Goal: Browse casually

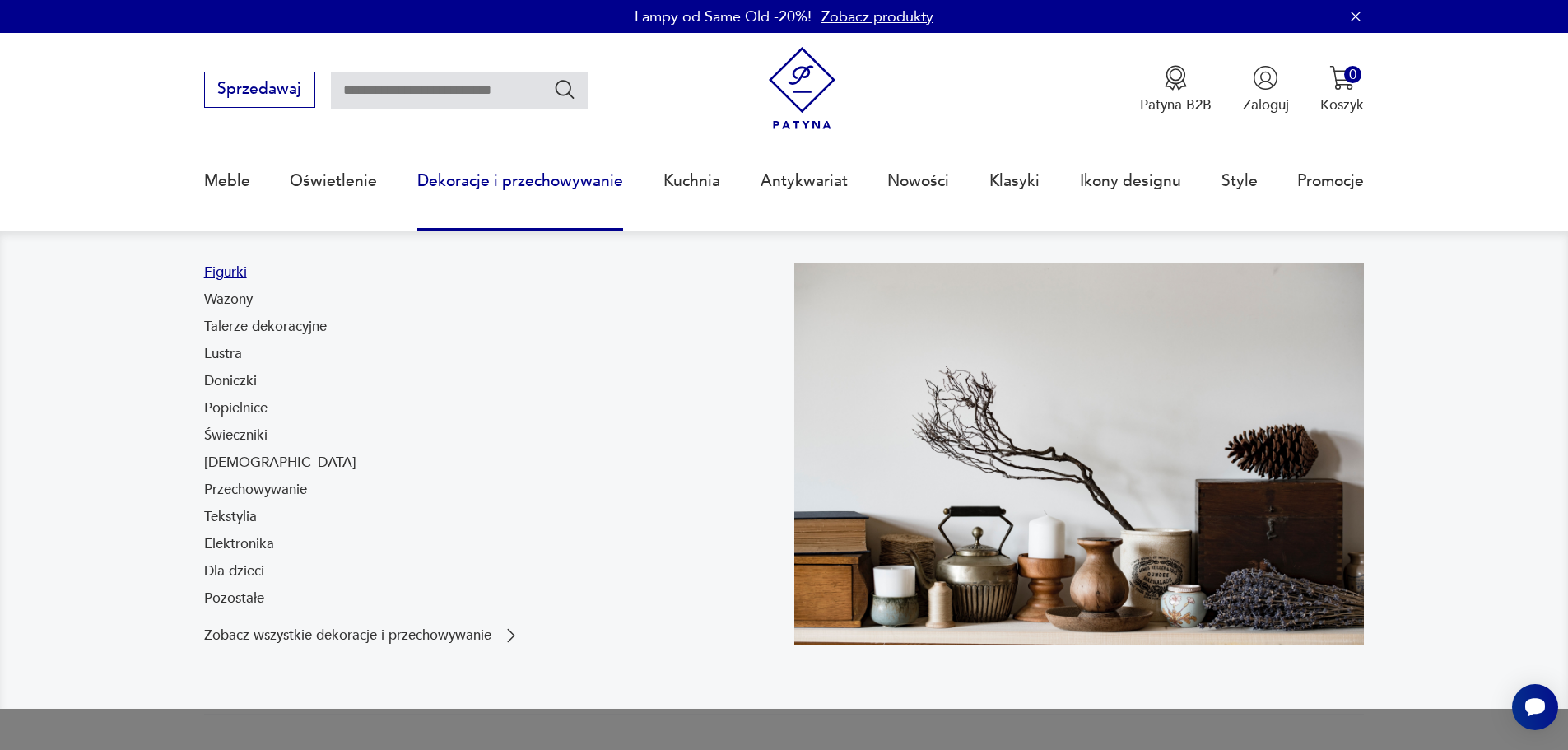
click at [216, 274] on link "Figurki" at bounding box center [224, 272] width 42 height 20
click at [233, 545] on link "Elektronika" at bounding box center [239, 544] width 70 height 20
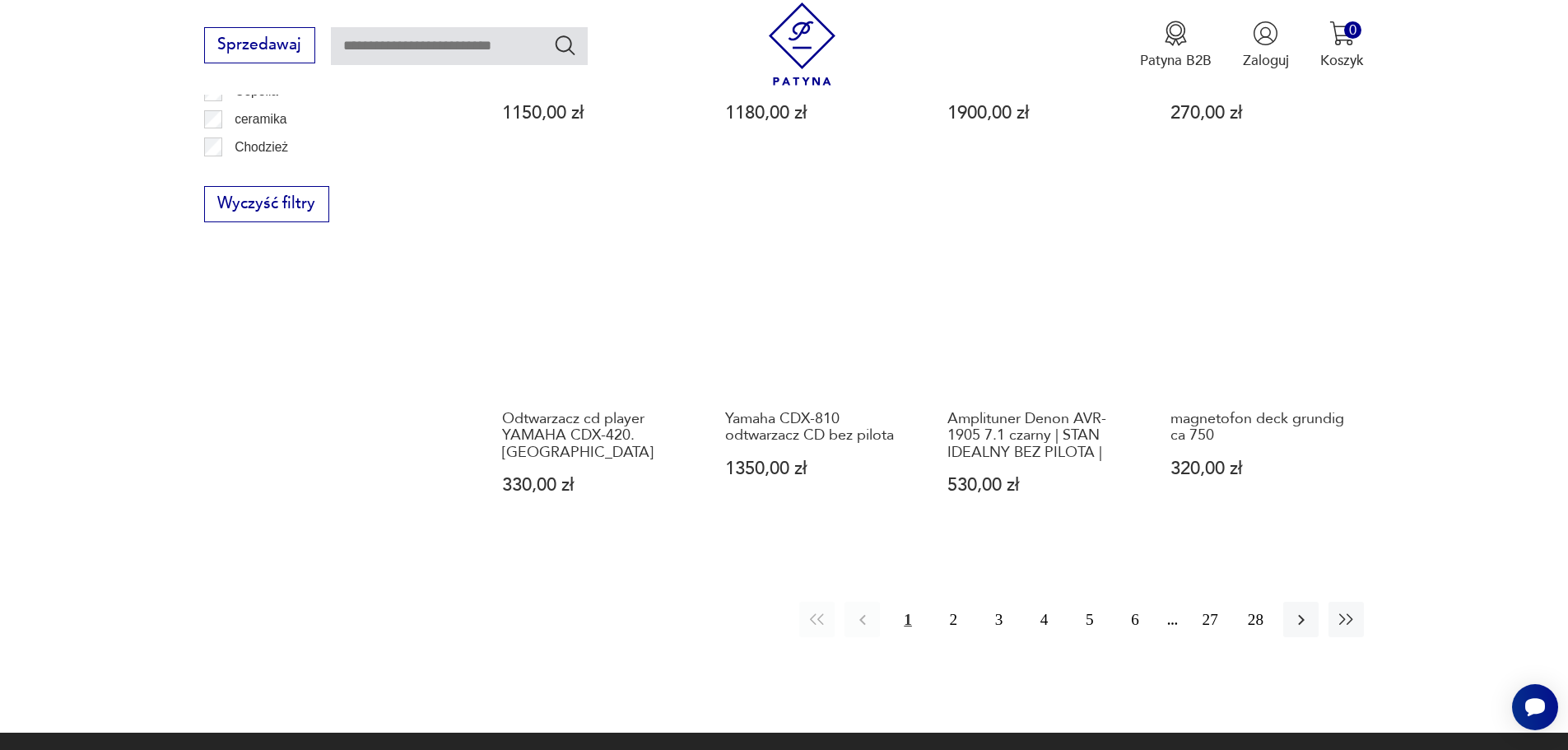
scroll to position [1784, 0]
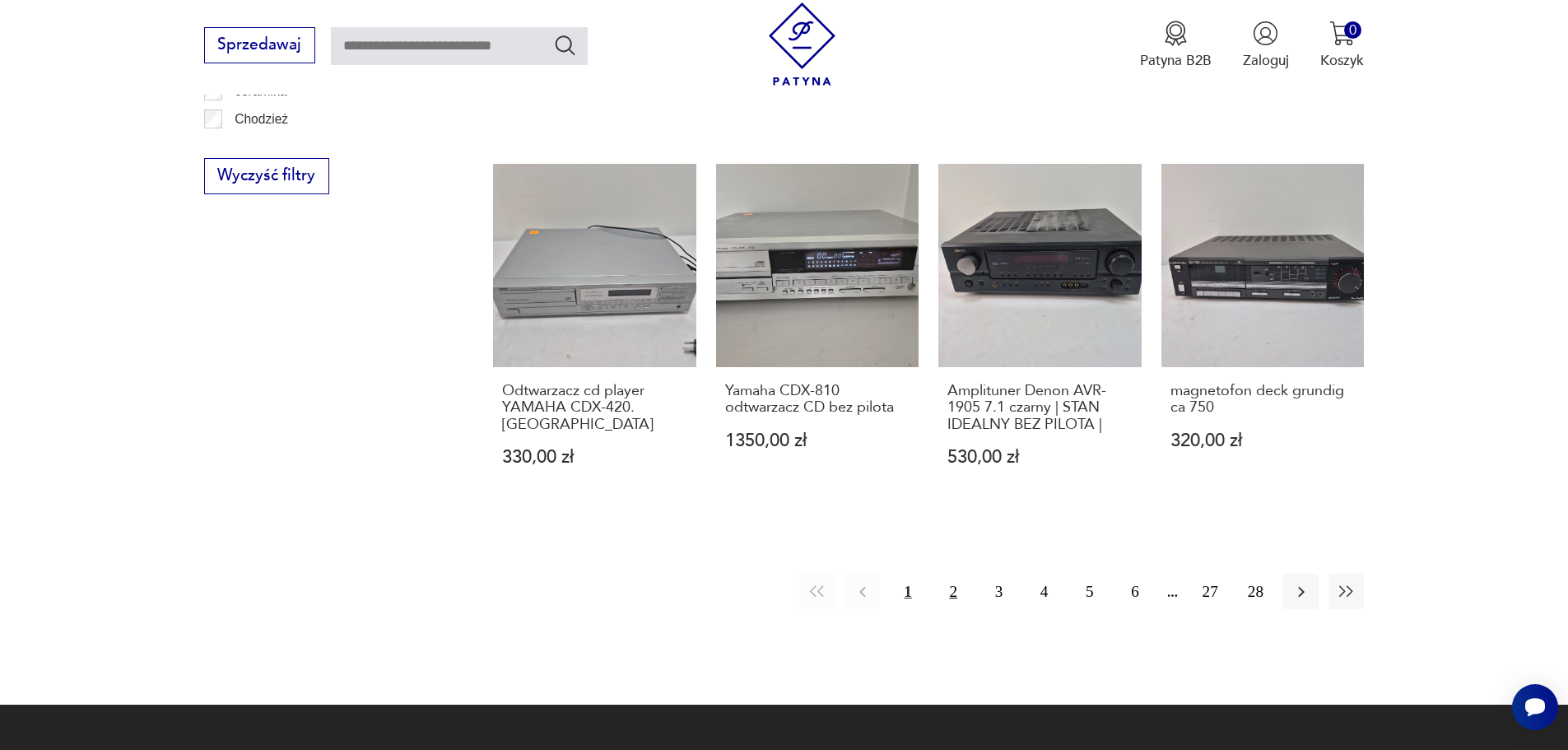
click at [953, 573] on button "2" at bounding box center [953, 590] width 35 height 35
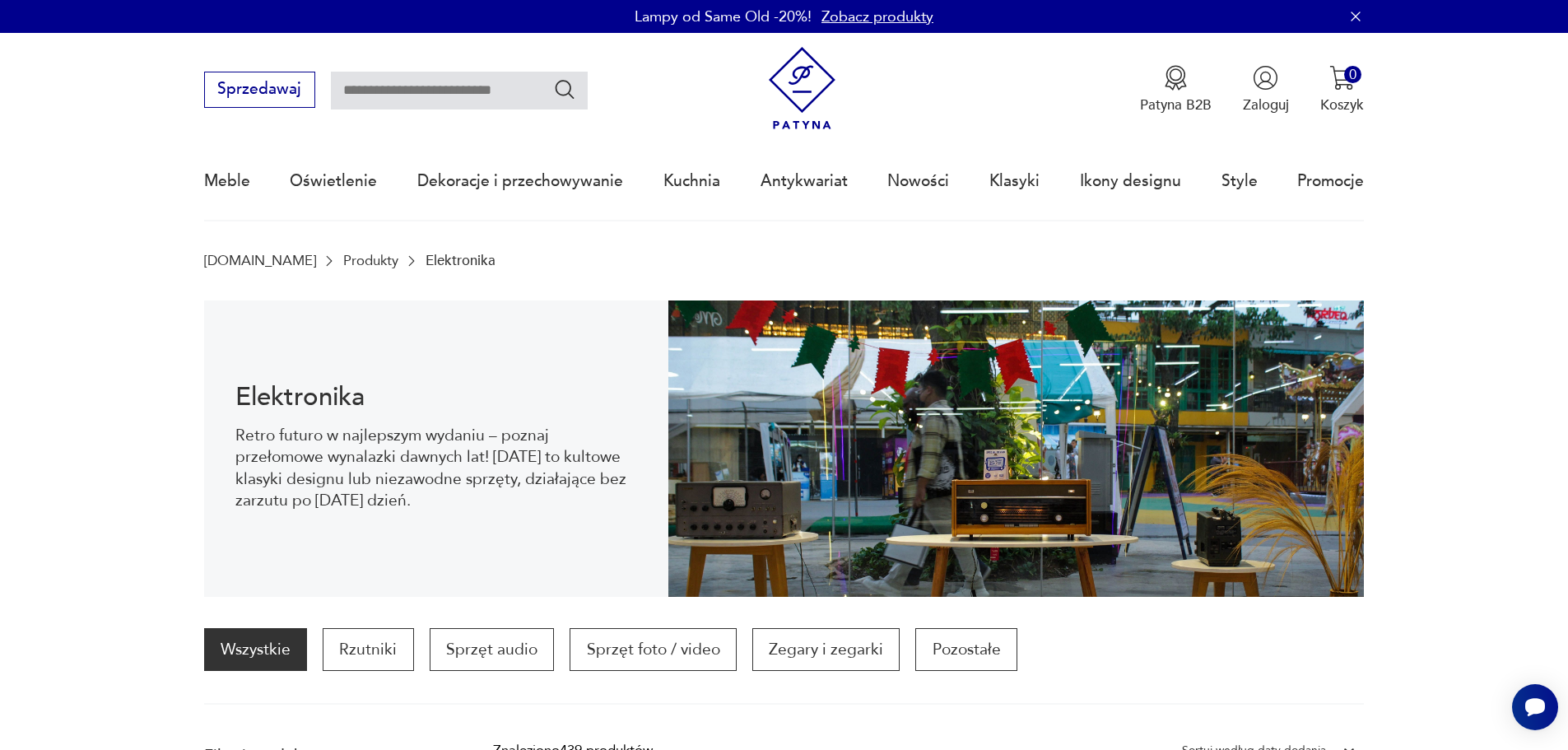
click at [225, 257] on link "[DOMAIN_NAME]" at bounding box center [260, 260] width 112 height 15
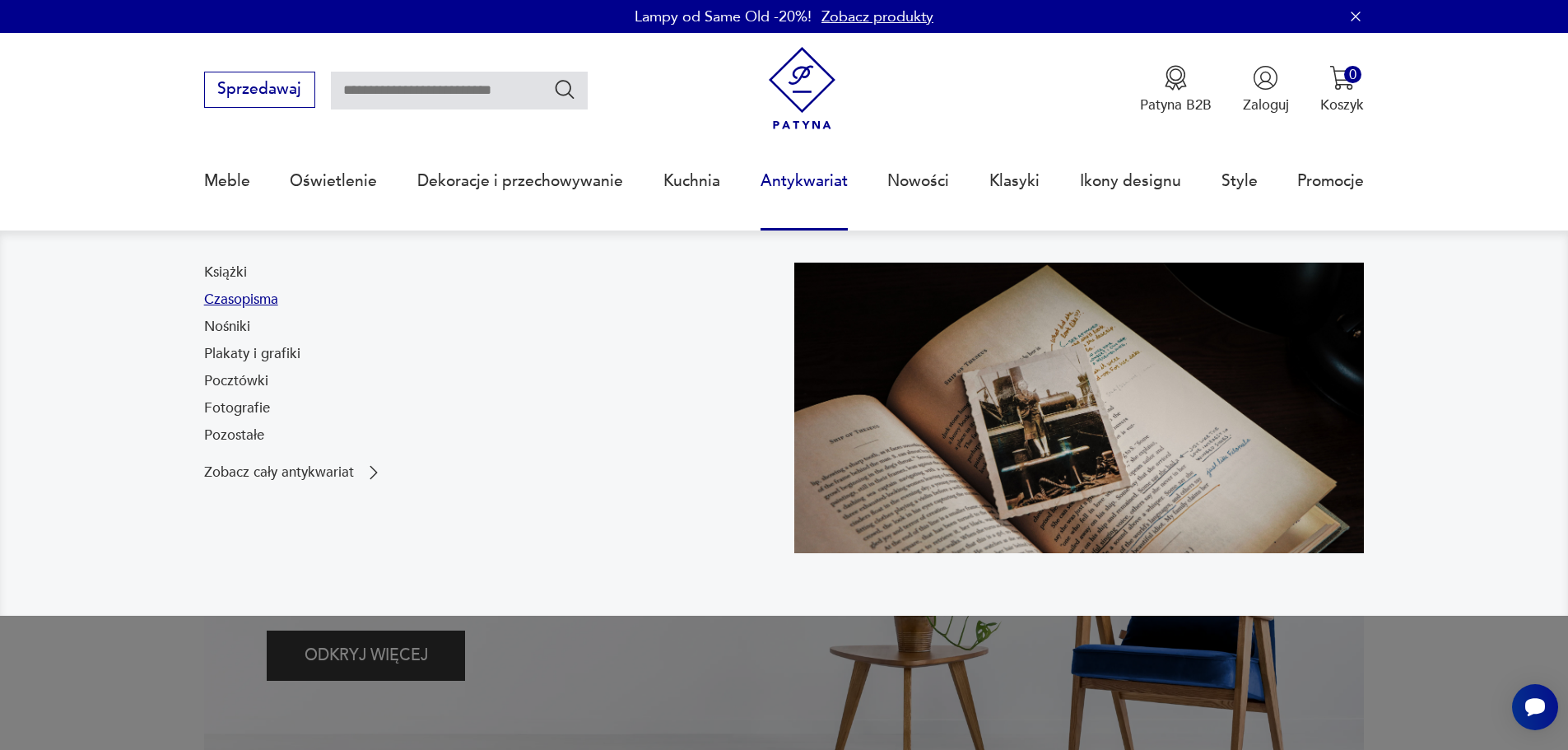
click at [258, 308] on link "Czasopisma" at bounding box center [241, 299] width 74 height 20
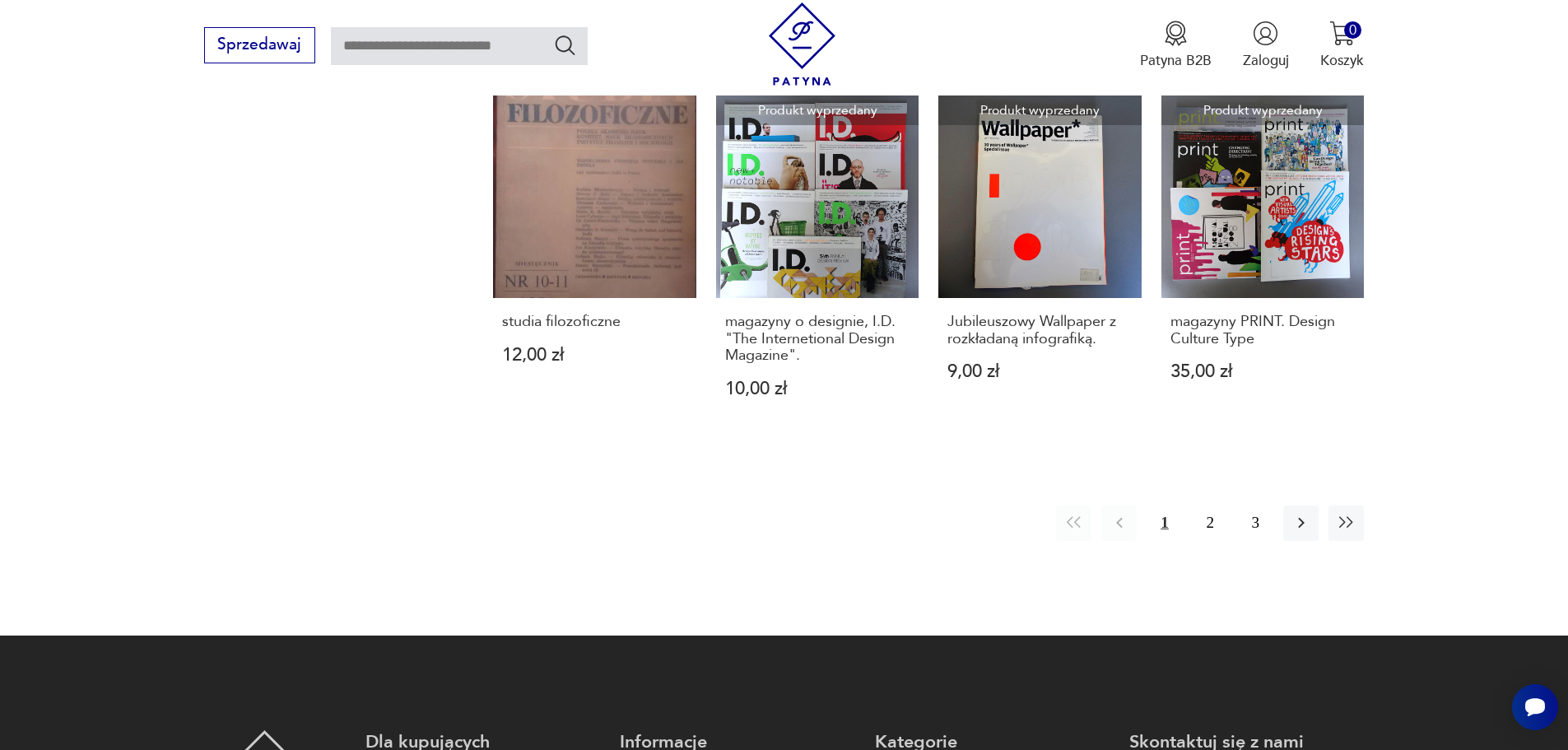
scroll to position [1976, 0]
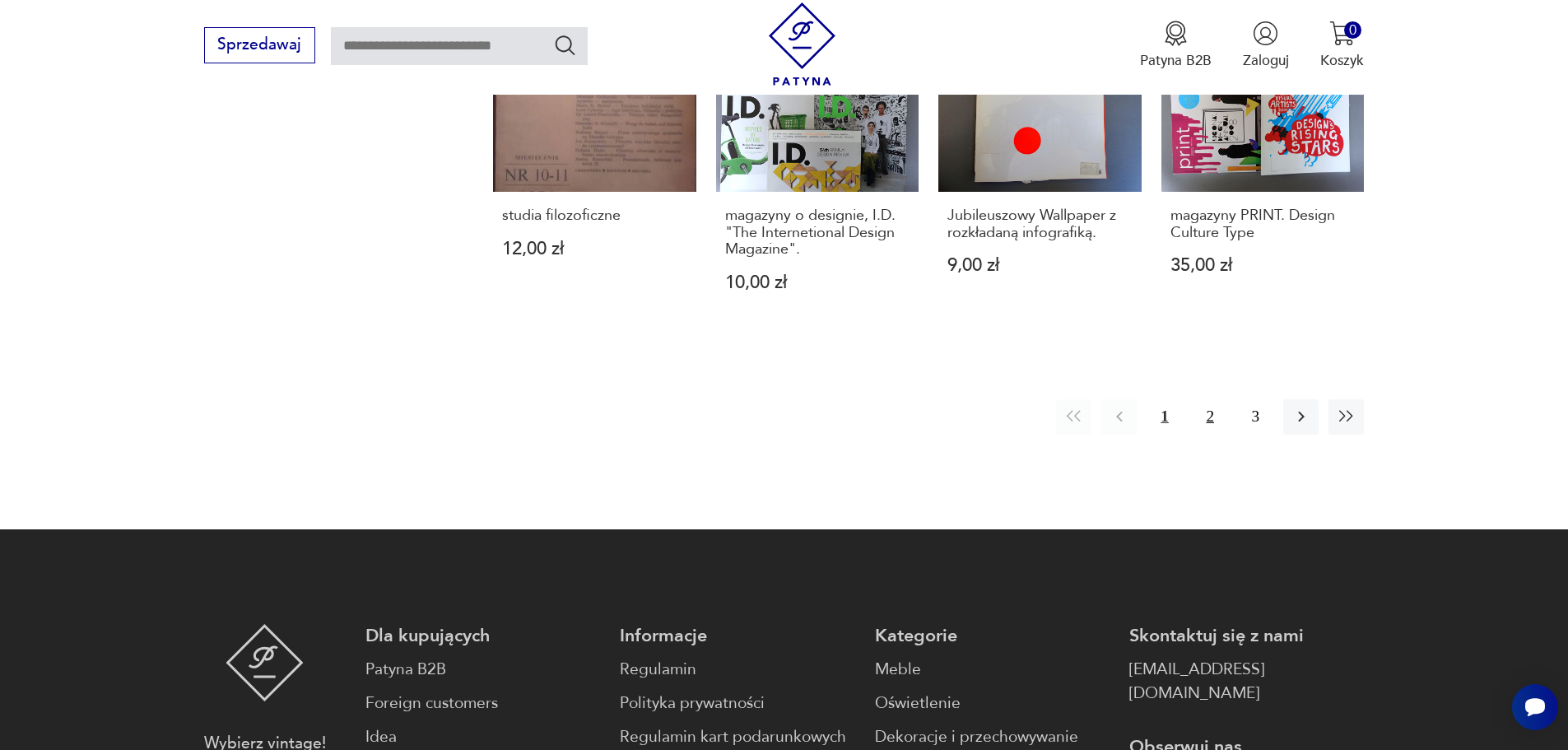
click at [1213, 421] on button "2" at bounding box center [1209, 416] width 35 height 35
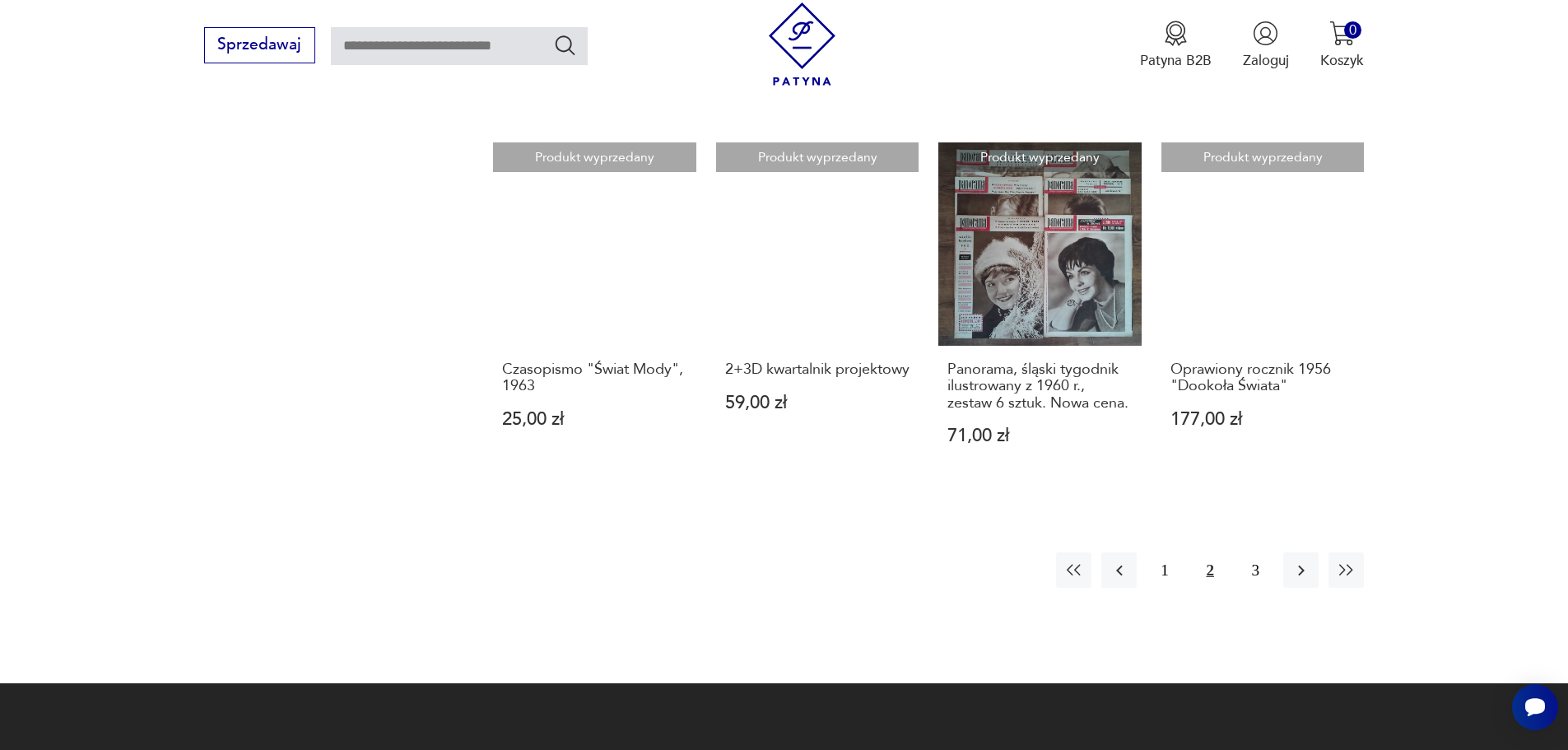
scroll to position [1724, 0]
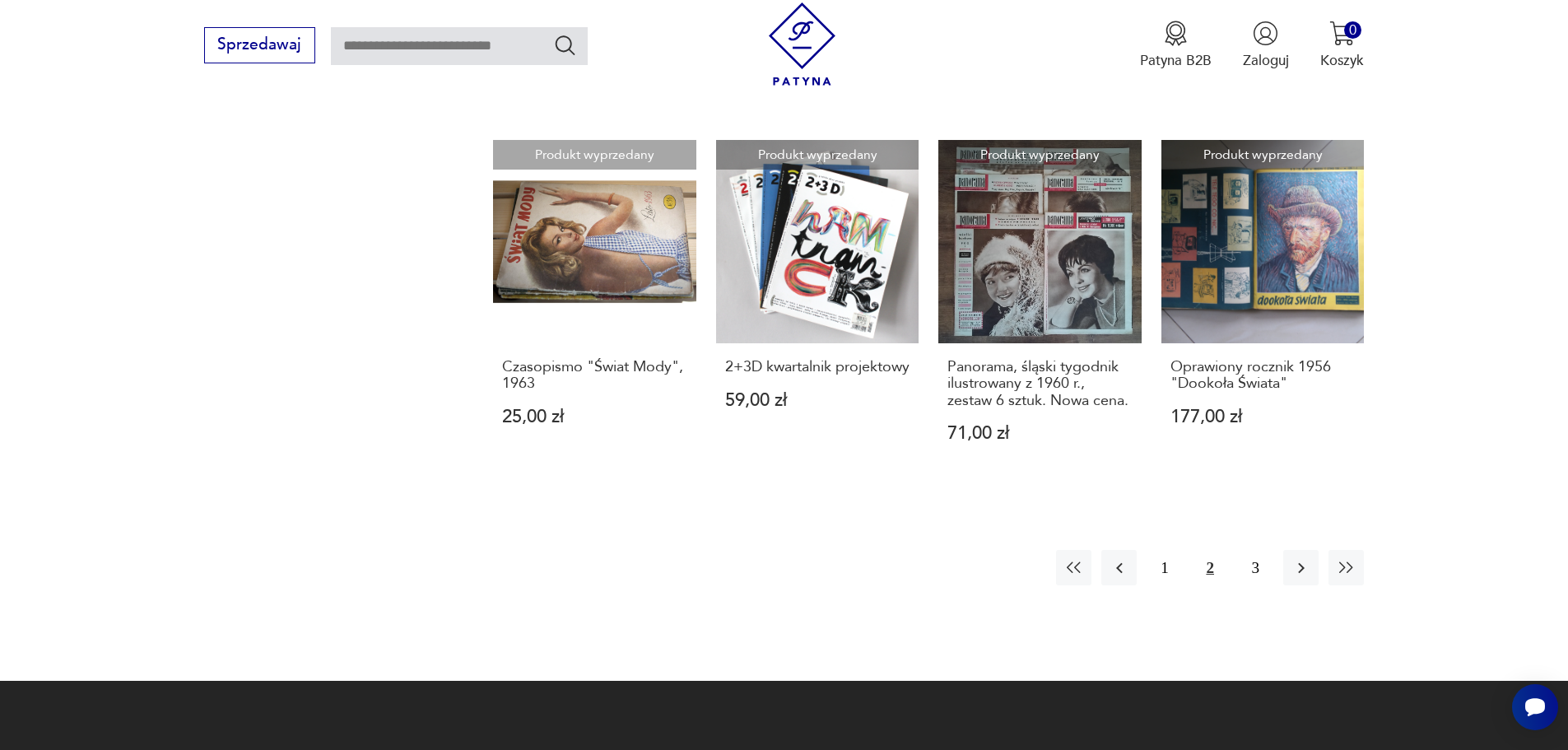
scroll to position [252, 0]
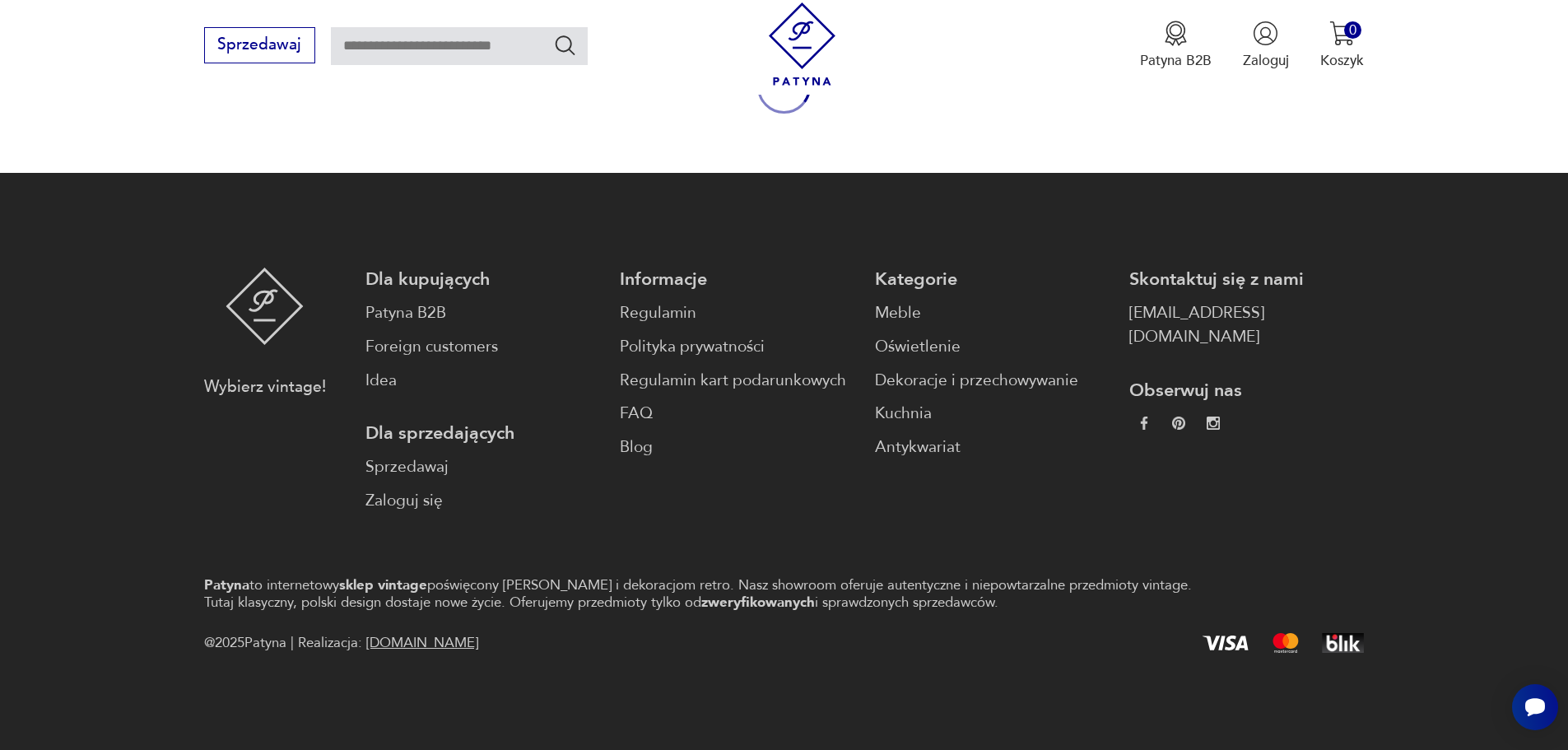
scroll to position [2281, 0]
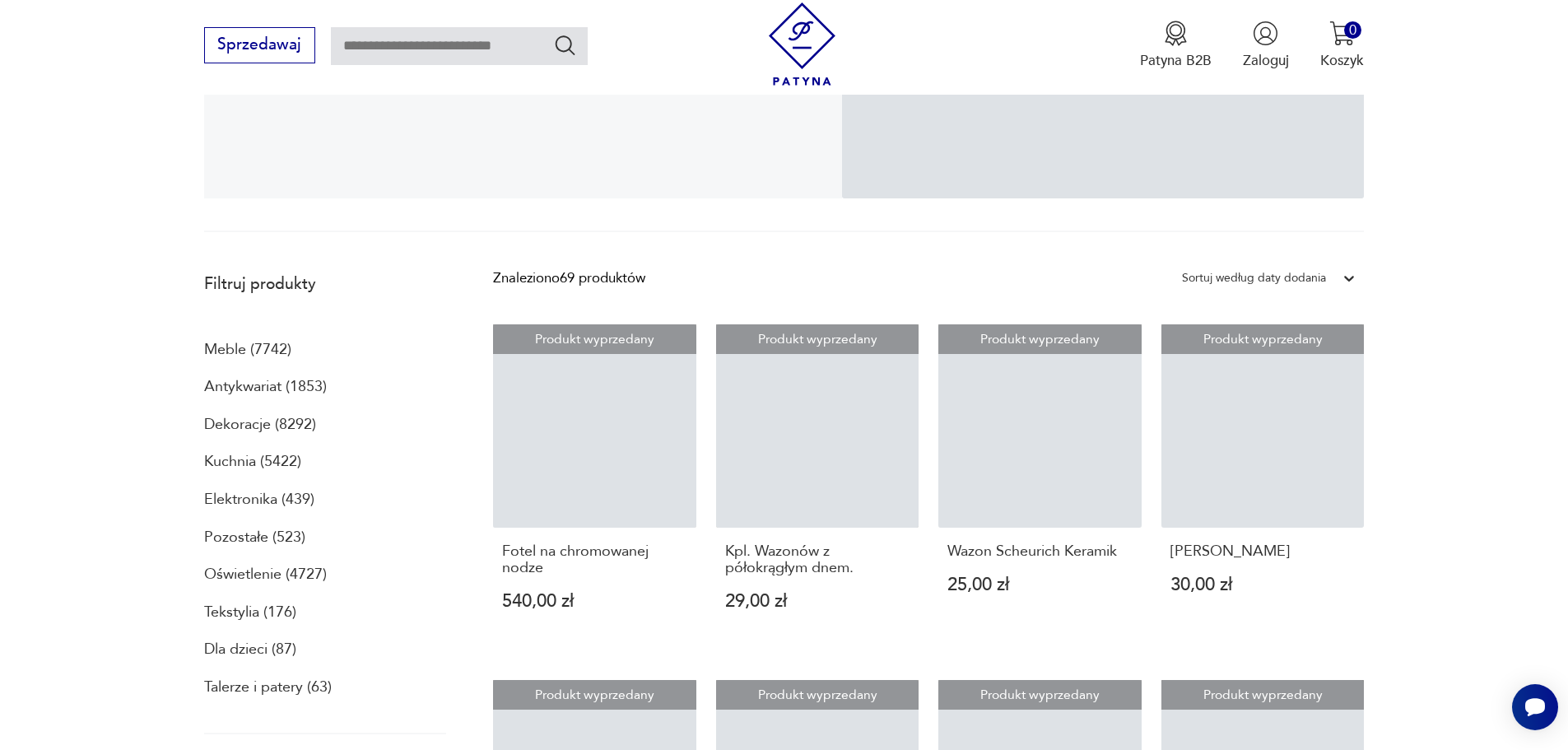
scroll to position [441, 0]
